Goal: Find specific page/section: Find specific page/section

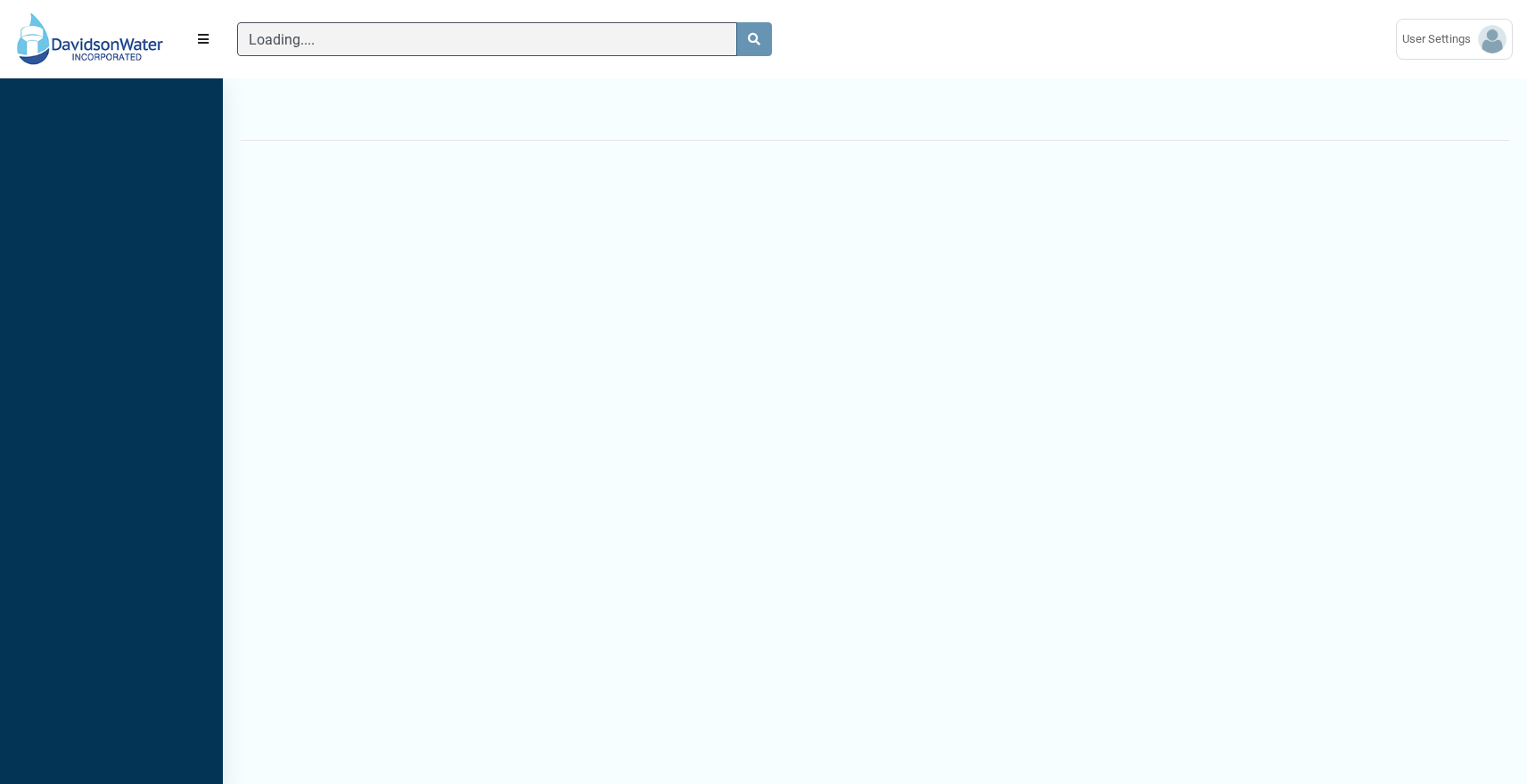
scroll to position [8, 1]
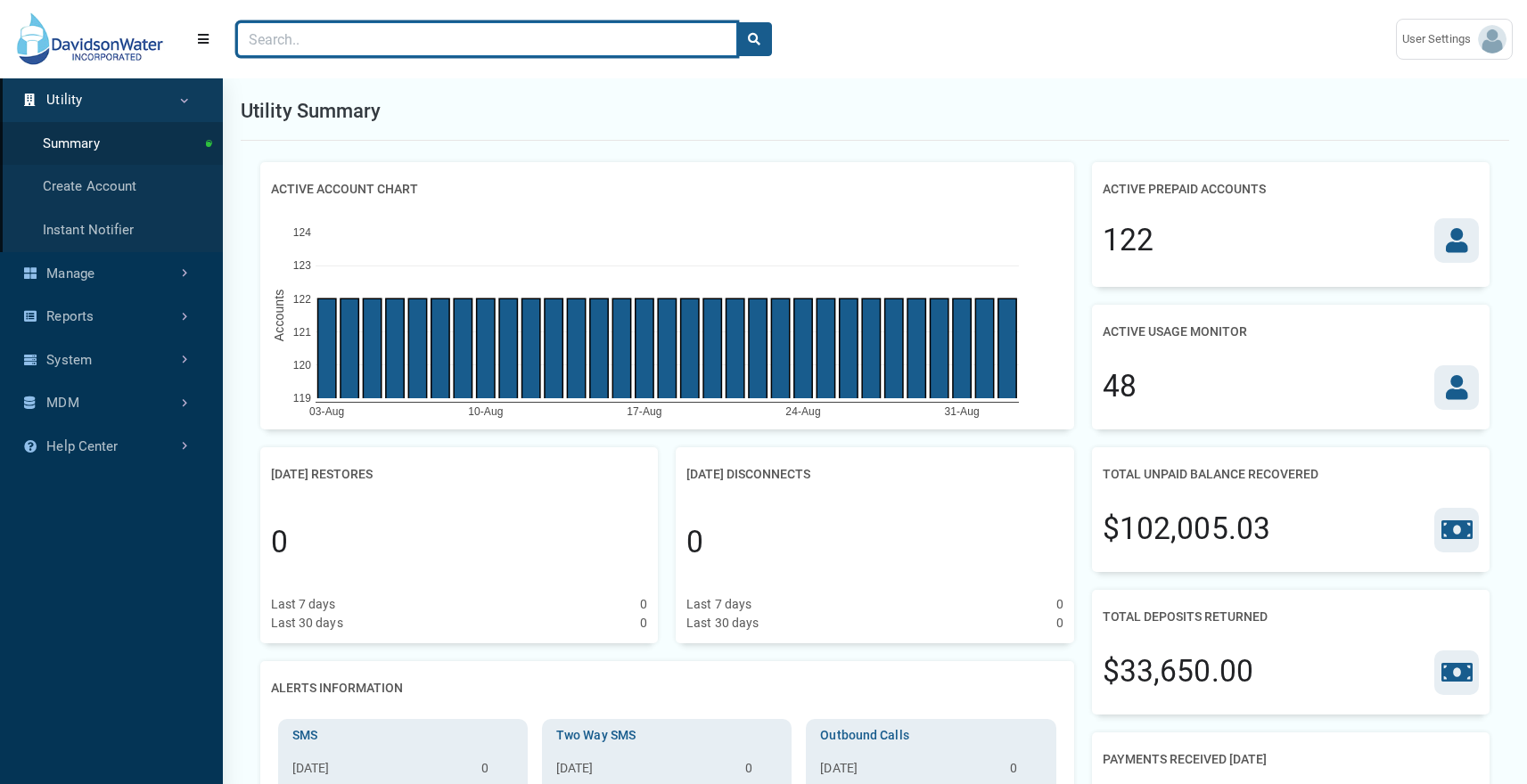
click at [344, 51] on input "Search" at bounding box center [486, 39] width 500 height 33
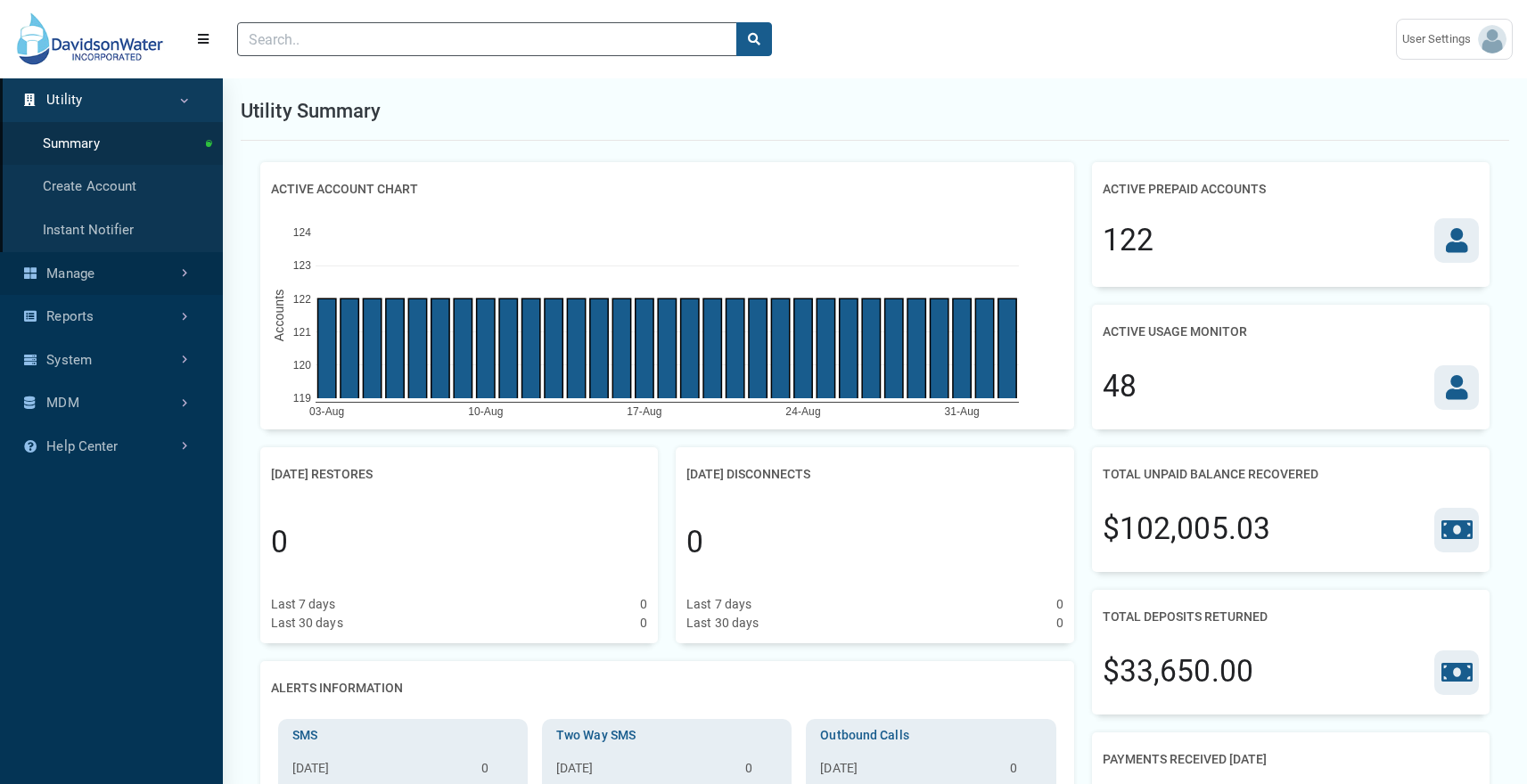
click at [134, 264] on link "Manage" at bounding box center [111, 274] width 223 height 43
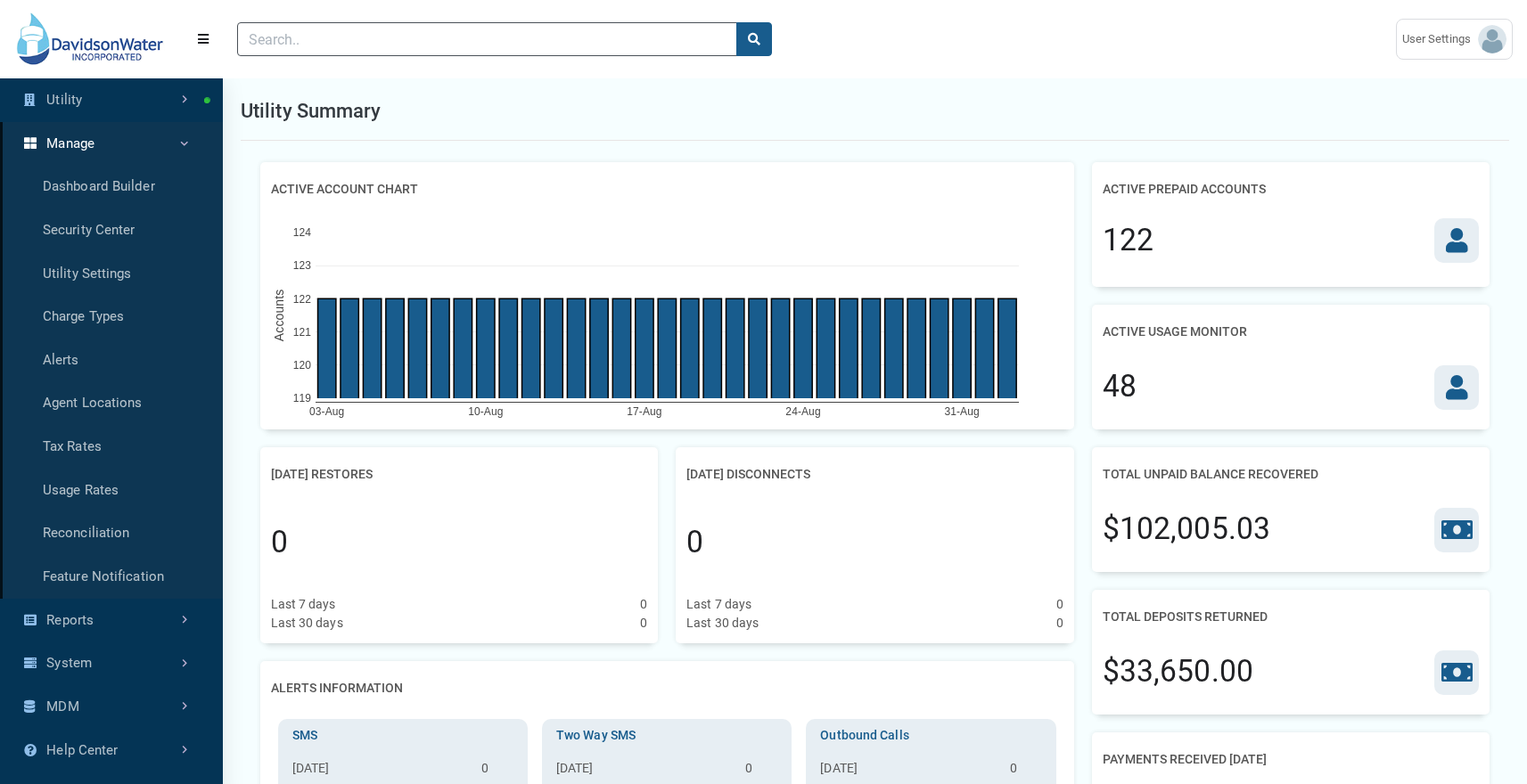
click at [186, 139] on link "Manage" at bounding box center [111, 143] width 223 height 43
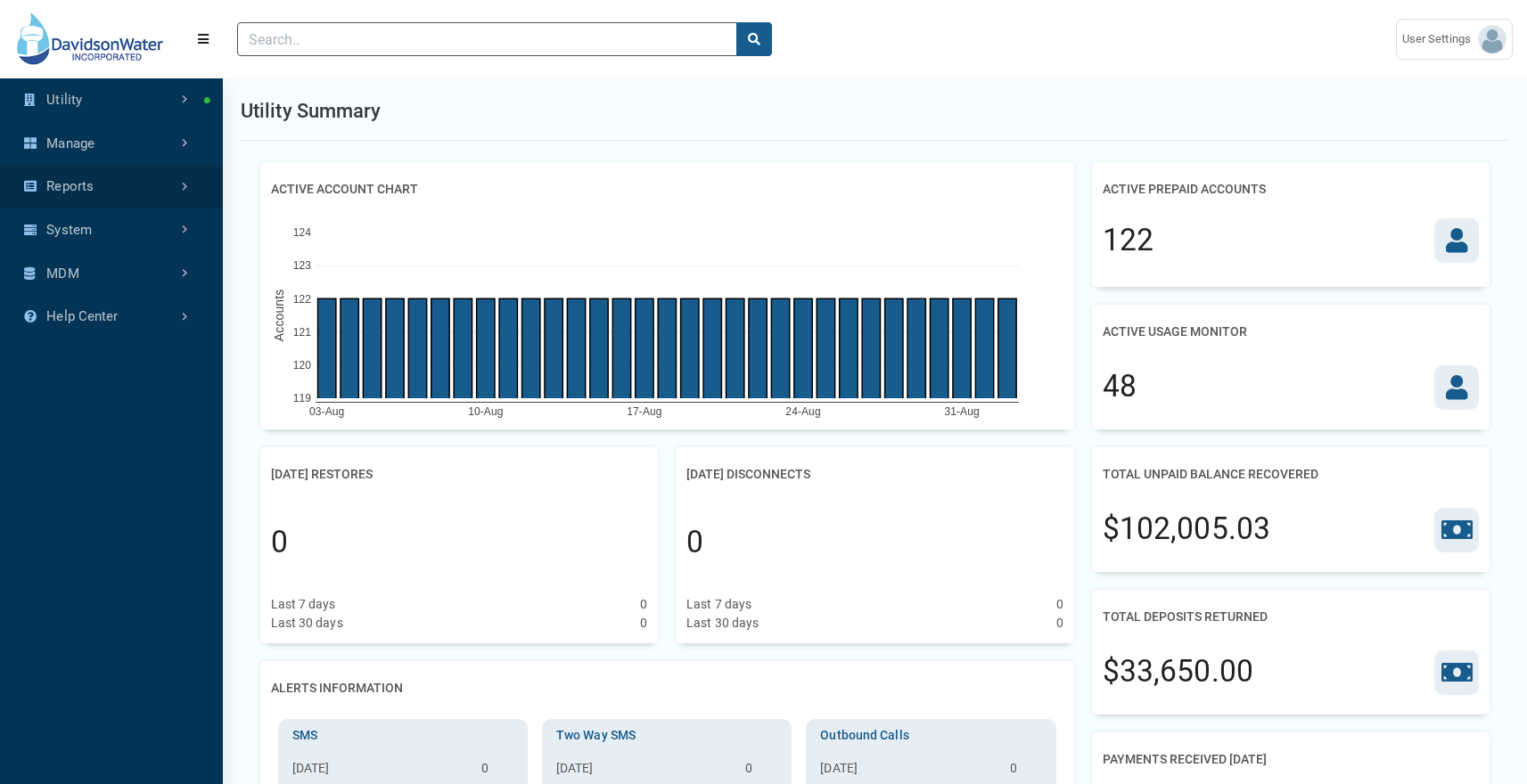
click at [151, 197] on link "Reports" at bounding box center [111, 187] width 223 height 43
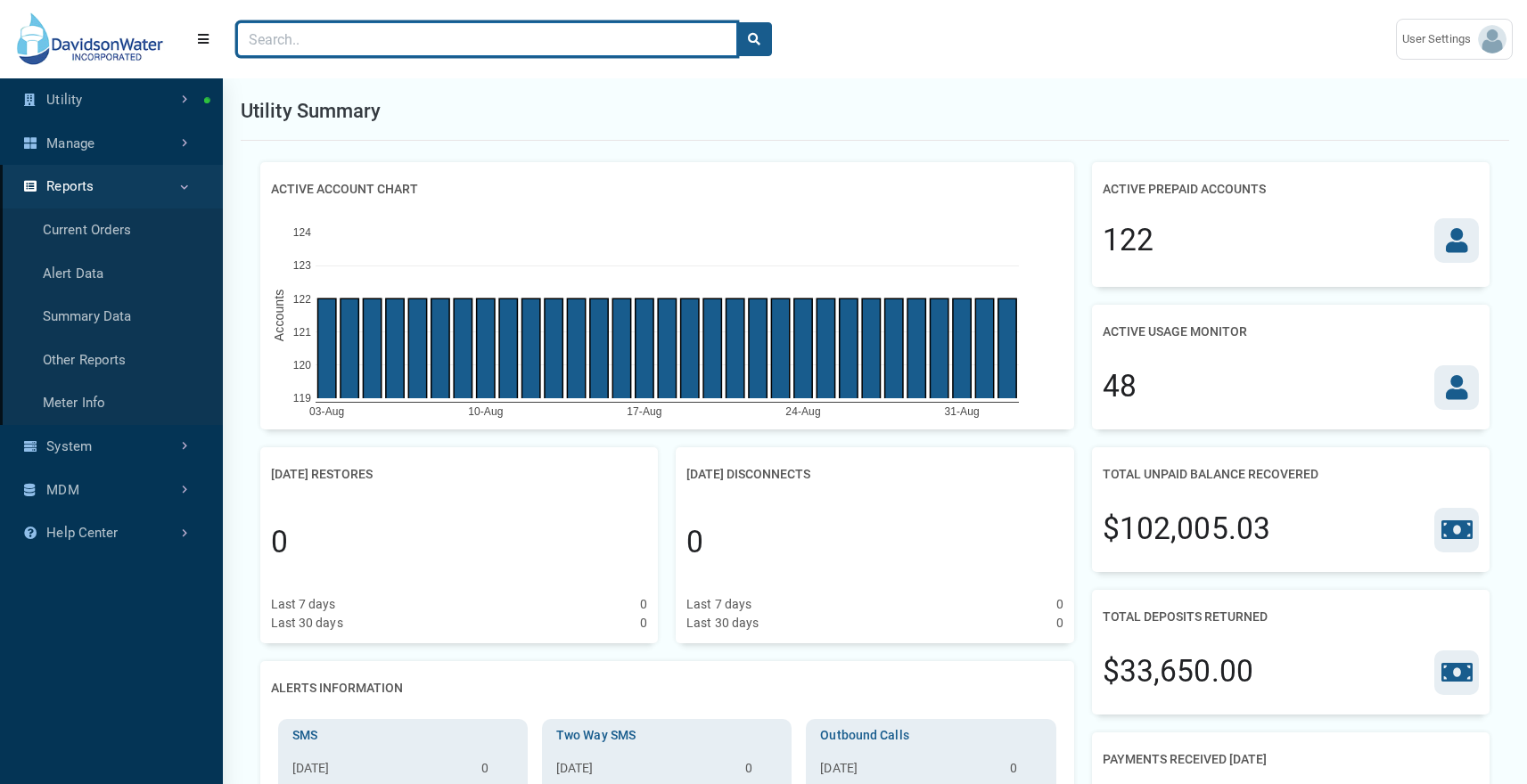
click at [321, 52] on input "Search" at bounding box center [486, 39] width 500 height 33
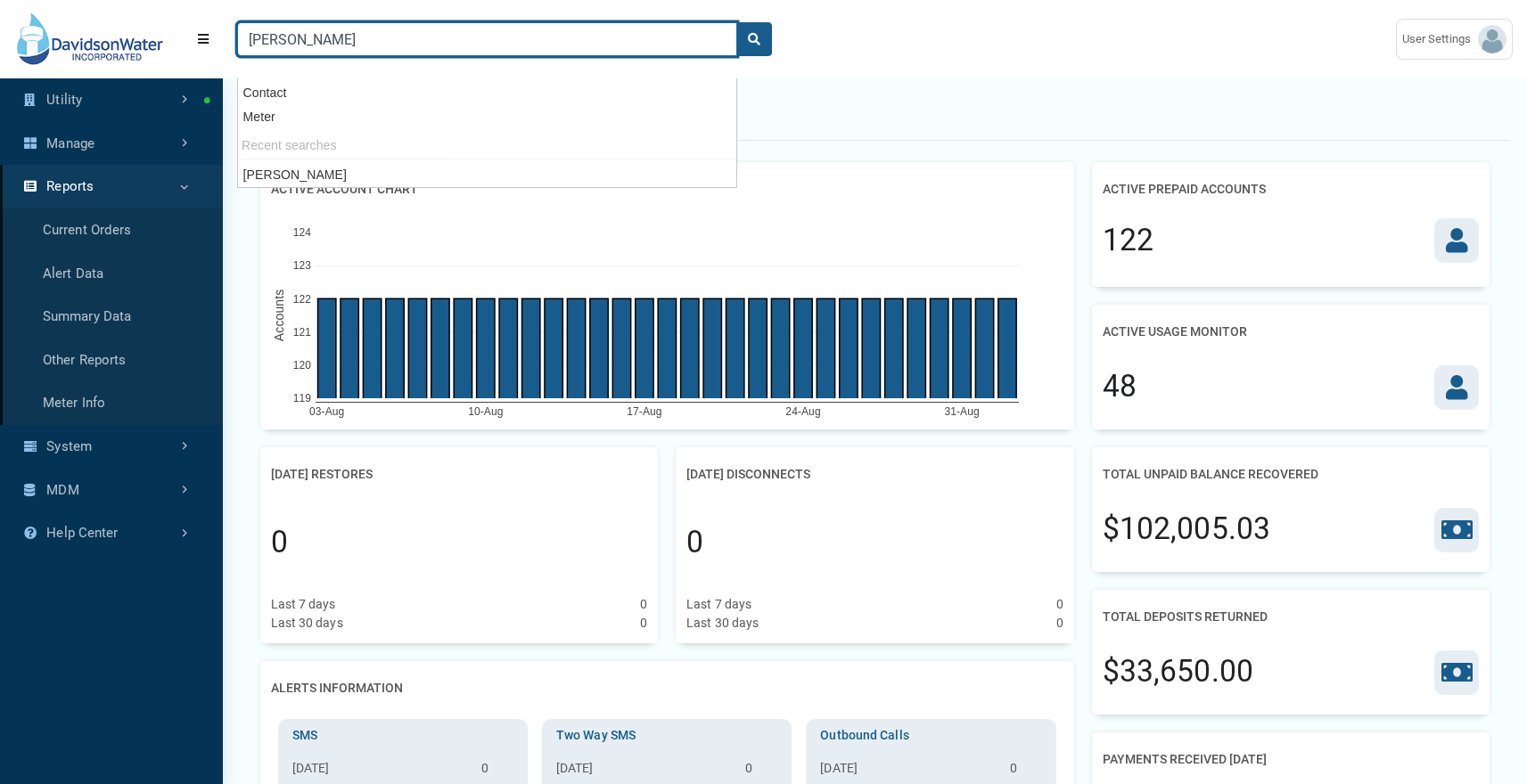
type input "[PERSON_NAME]"
click at [736, 23] on button "search" at bounding box center [754, 39] width 35 height 33
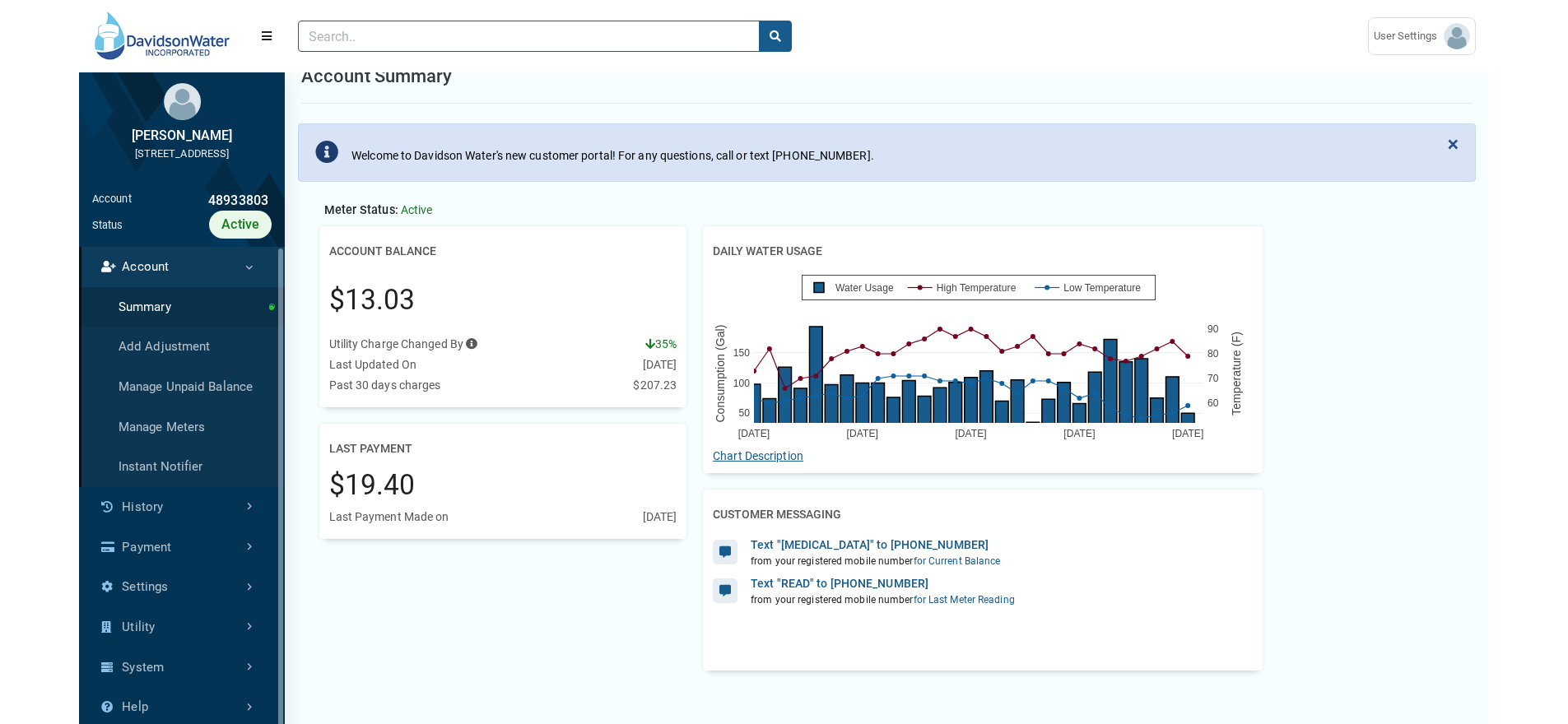
scroll to position [27, 0]
